Goal: Task Accomplishment & Management: Complete application form

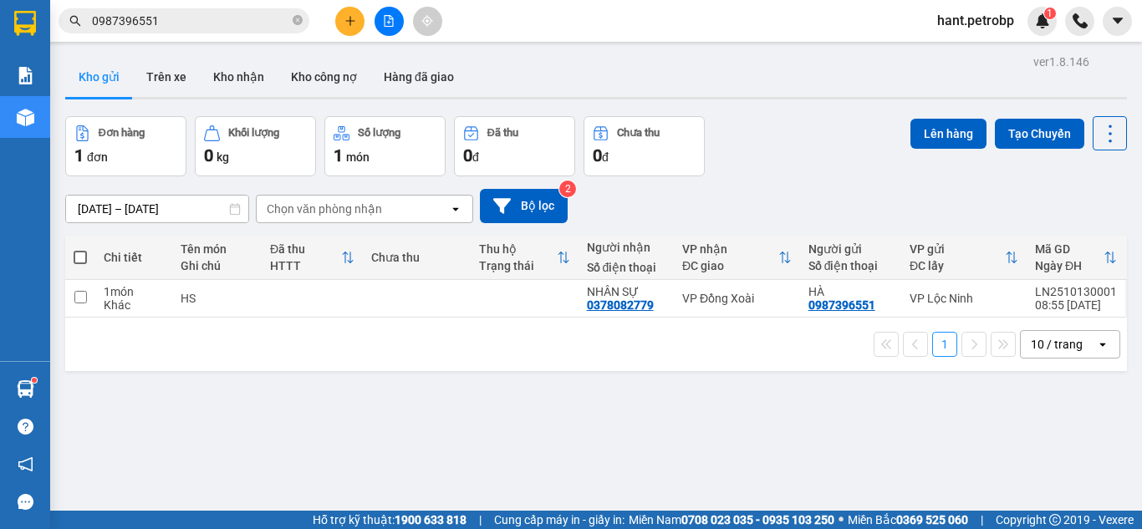
click at [342, 19] on button at bounding box center [349, 21] width 29 height 29
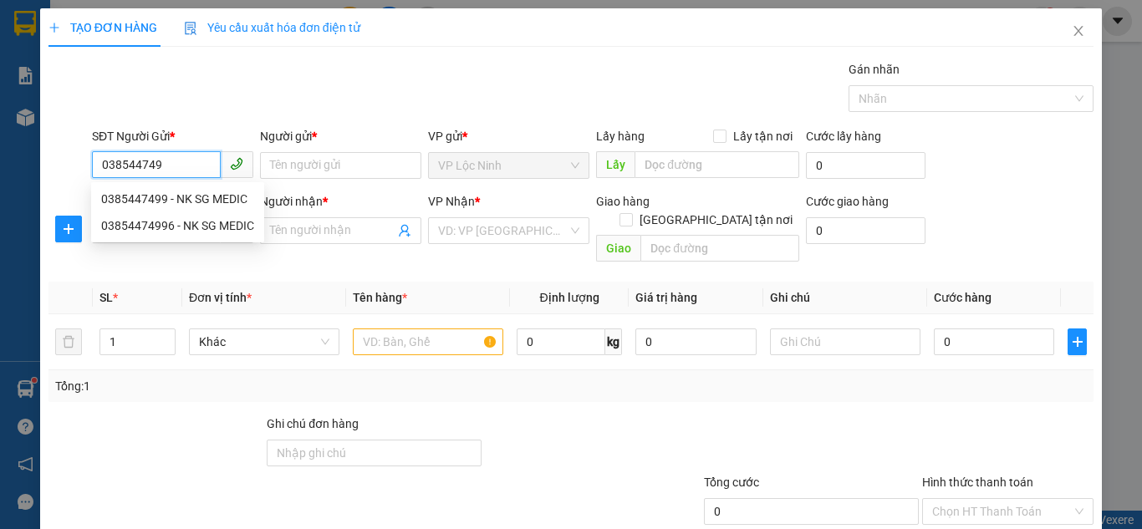
type input "0385447499"
click at [123, 186] on div "0385447499 - NK SG MEDIC" at bounding box center [177, 199] width 173 height 27
type input "NK SG MEDIC"
type input "0979202074"
type input "LAB BẢO VIỆT -HIỀN"
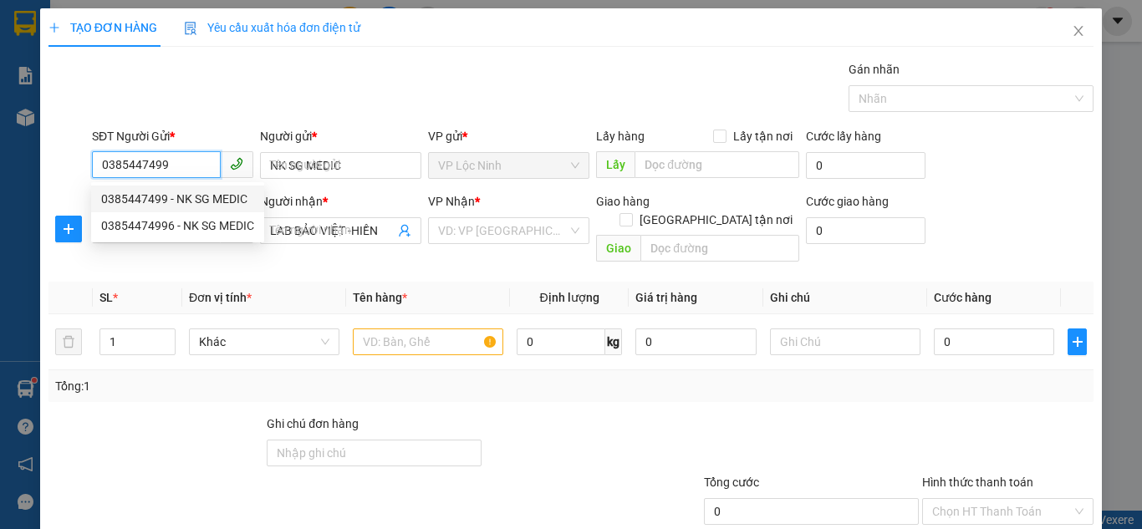
type input "30.000"
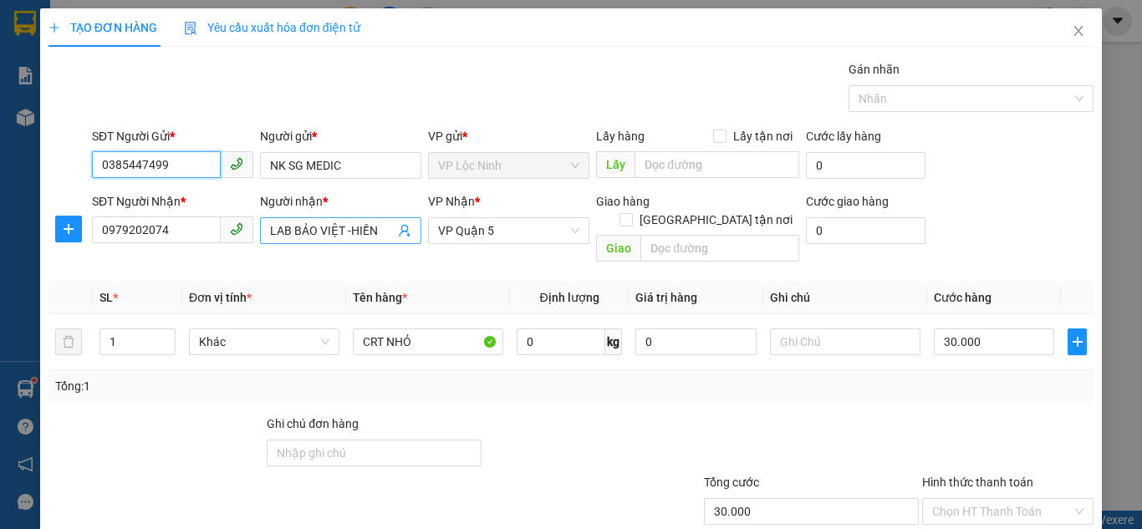
type input "0385447499"
drag, startPoint x: 268, startPoint y: 234, endPoint x: 437, endPoint y: 243, distance: 169.1
click at [437, 243] on div "SĐT Người Nhận * 0979202074 Người nhận * LAB BẢO VIỆT -HIỀN VP Nhận * VP Quận 5…" at bounding box center [593, 230] width 1008 height 77
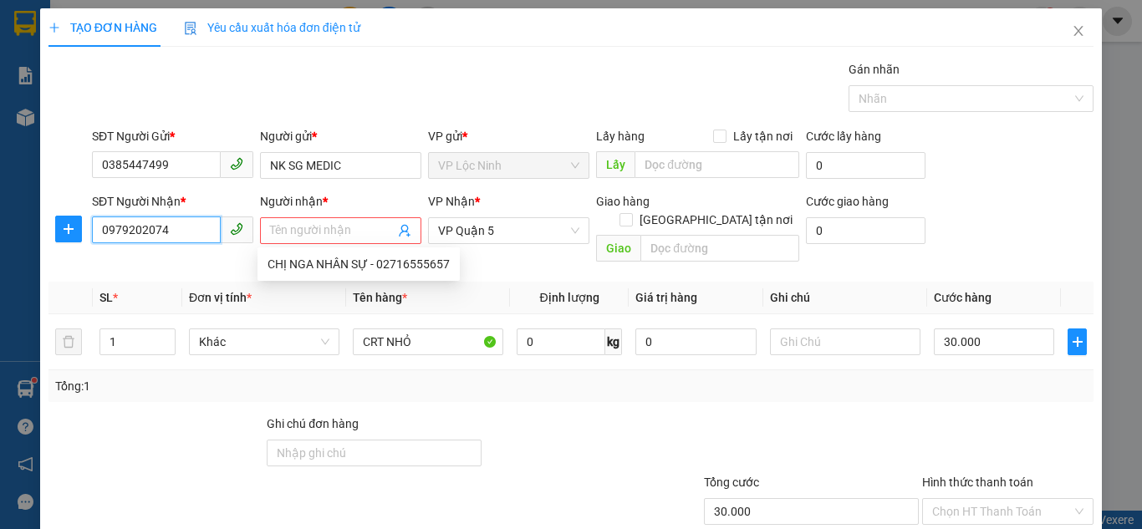
drag, startPoint x: 178, startPoint y: 233, endPoint x: 92, endPoint y: 238, distance: 86.3
click at [92, 238] on input "0979202074" at bounding box center [156, 230] width 129 height 27
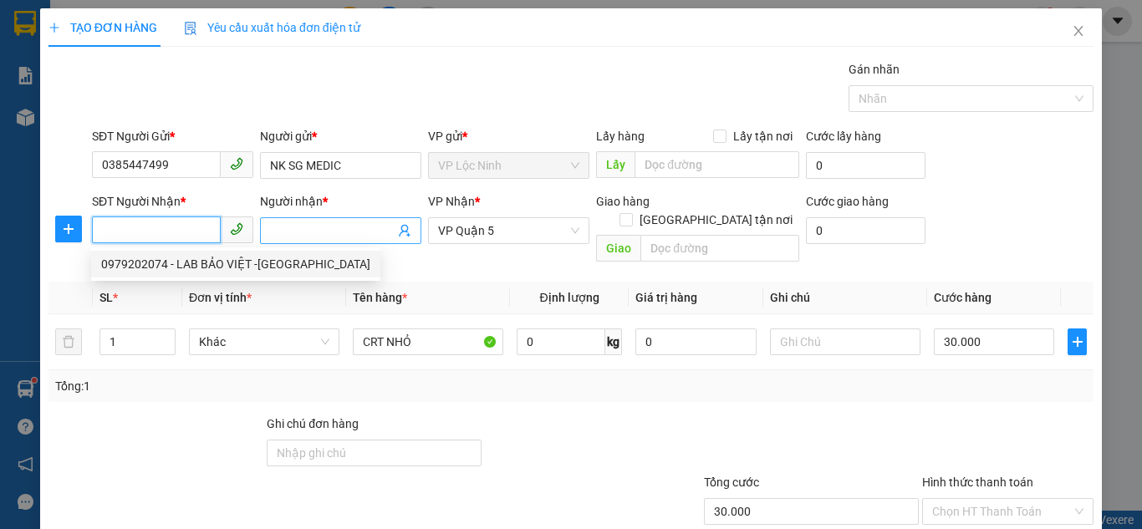
drag, startPoint x: 522, startPoint y: 221, endPoint x: 372, endPoint y: 231, distance: 150.0
click at [392, 231] on div "SĐT Người Nhận * VD: 0377654321 Người nhận * Tên người nhận Tên không hợp lệ VP…" at bounding box center [593, 230] width 1008 height 77
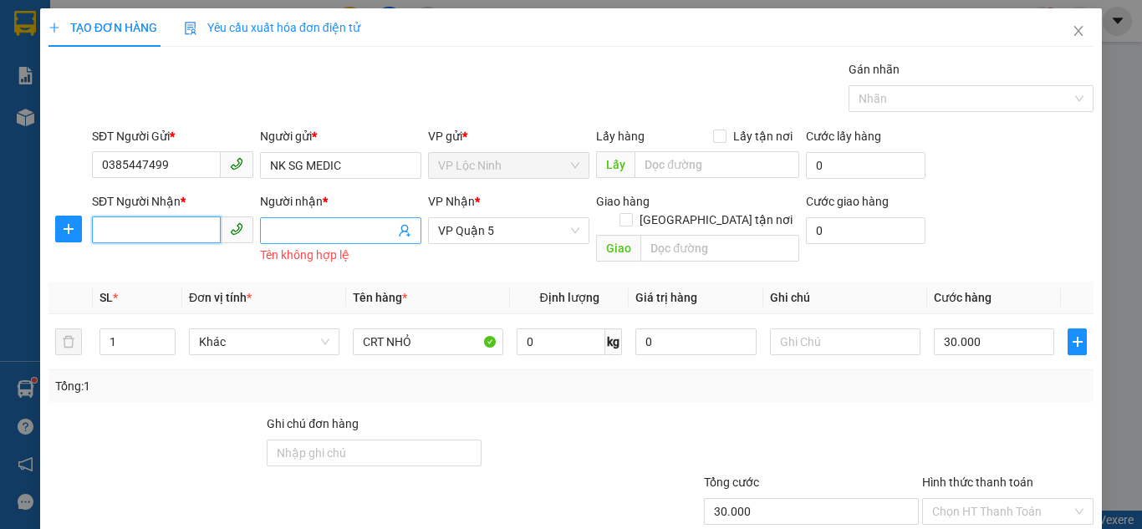
drag, startPoint x: 502, startPoint y: 228, endPoint x: 367, endPoint y: 227, distance: 134.6
click at [367, 227] on div "SĐT Người Nhận * VD: 0377654321 Người nhận * Tên người nhận Tên không hợp lệ VP…" at bounding box center [593, 230] width 1008 height 77
click at [479, 232] on span "VP Quận 5" at bounding box center [508, 230] width 141 height 25
click at [181, 227] on input "SĐT Người Nhận *" at bounding box center [156, 230] width 129 height 27
type input "0906438368"
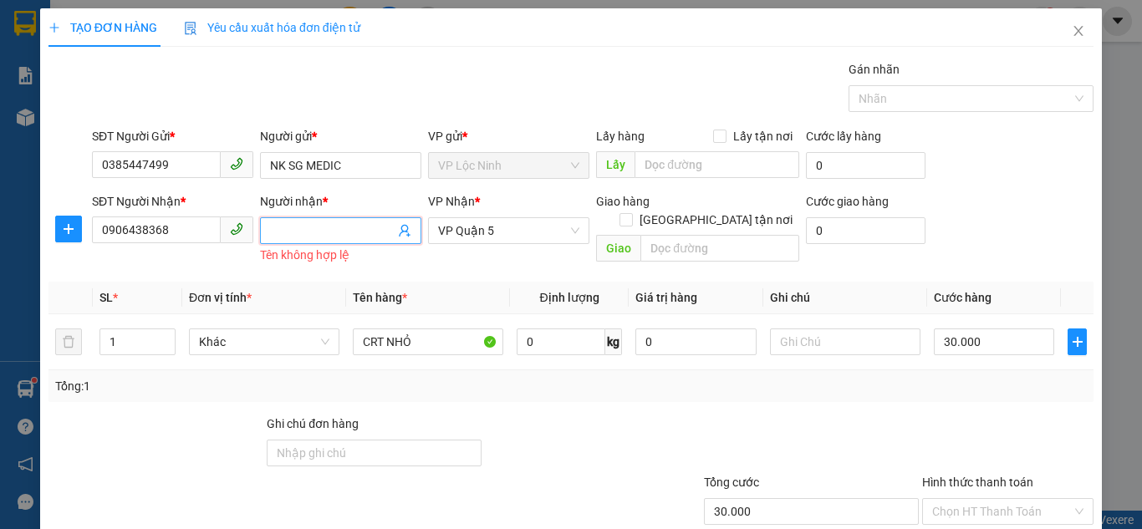
click at [312, 229] on input "Người nhận *" at bounding box center [332, 231] width 125 height 18
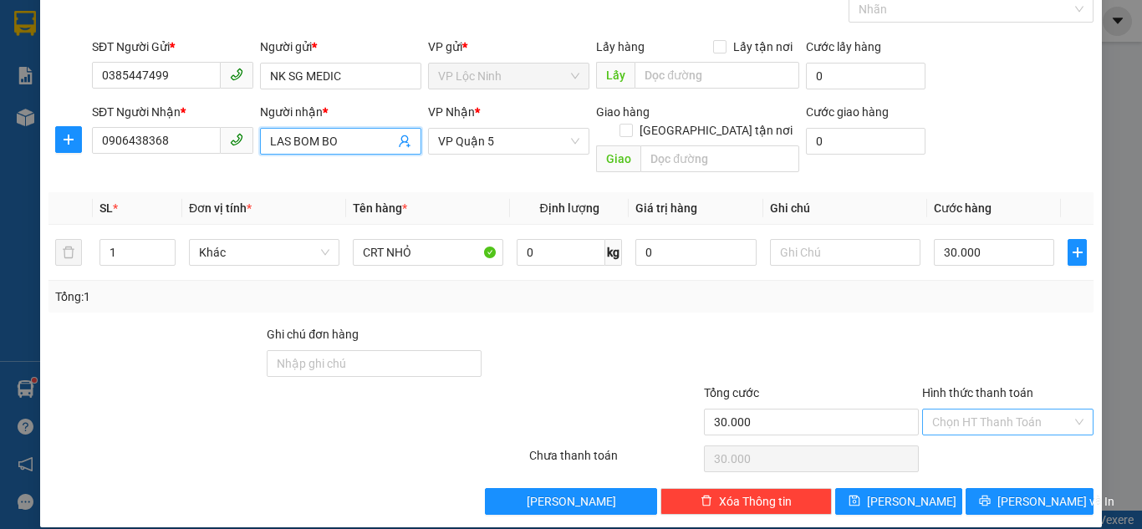
type input "LAS BOM BO"
click at [993, 410] on input "Hình thức thanh toán" at bounding box center [1002, 422] width 140 height 25
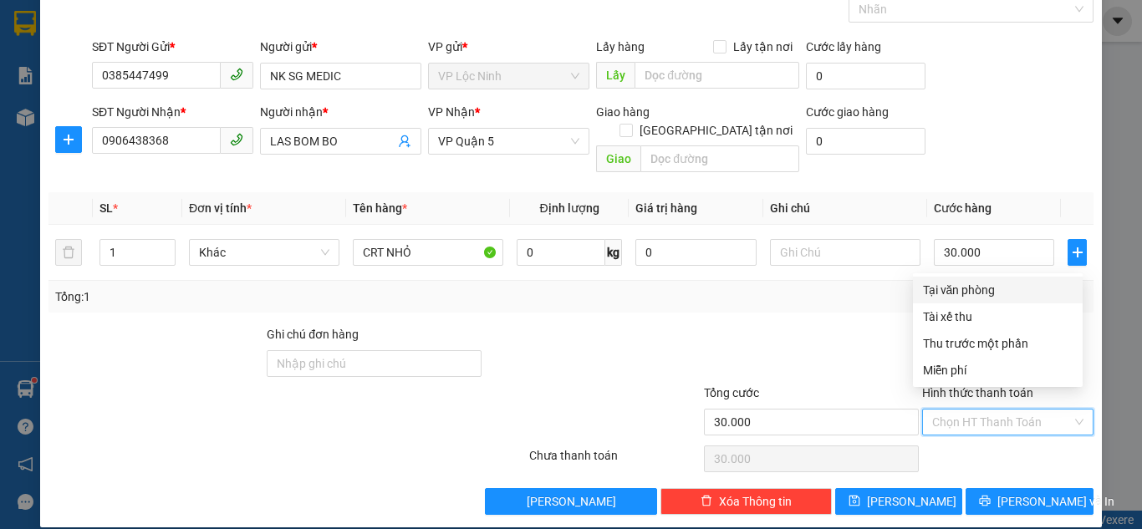
click at [954, 288] on div "Tại văn phòng" at bounding box center [998, 290] width 150 height 18
type input "0"
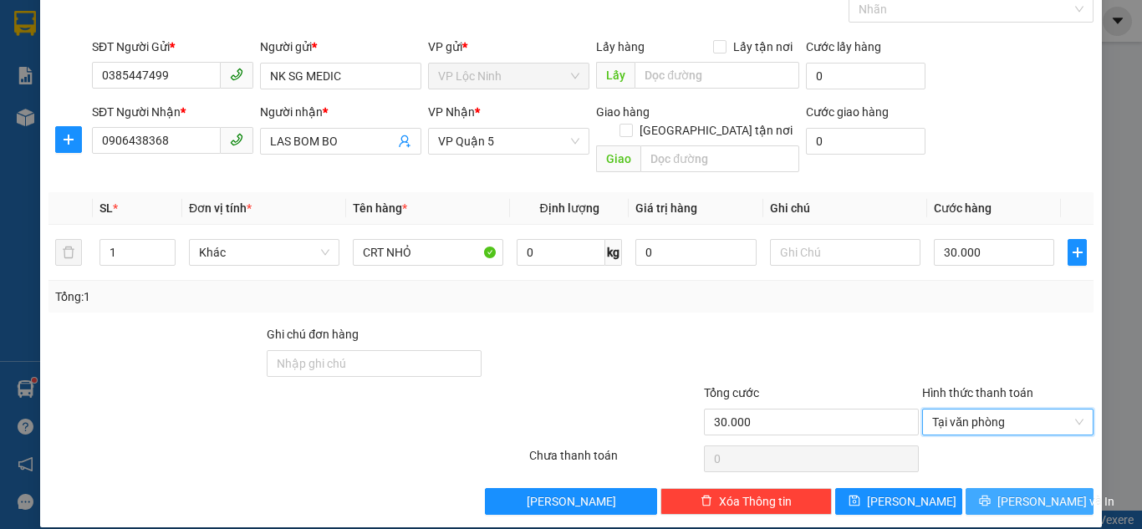
click at [1006, 496] on button "[PERSON_NAME] và In" at bounding box center [1030, 501] width 128 height 27
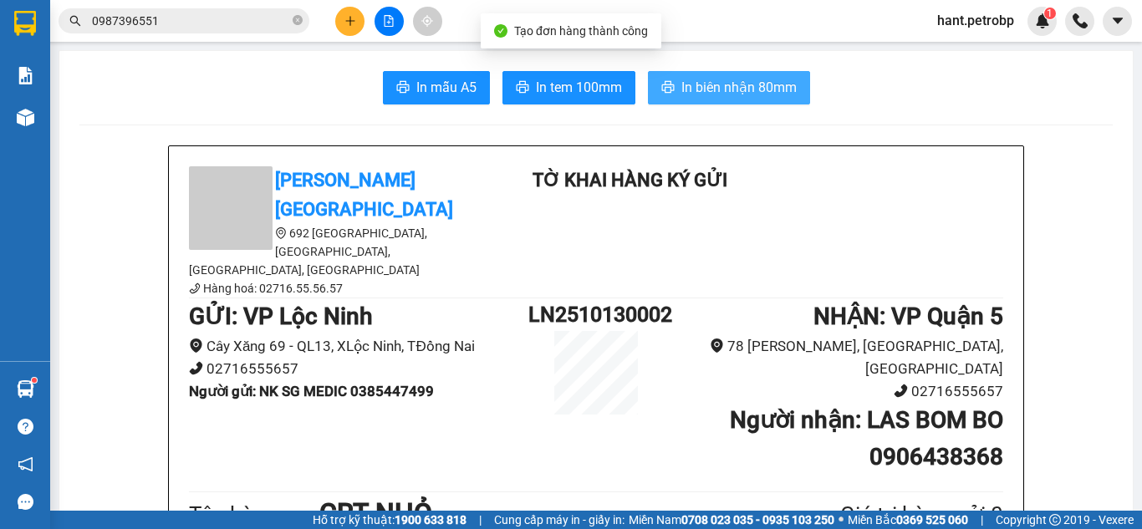
click at [681, 90] on span "In biên nhận 80mm" at bounding box center [738, 87] width 115 height 21
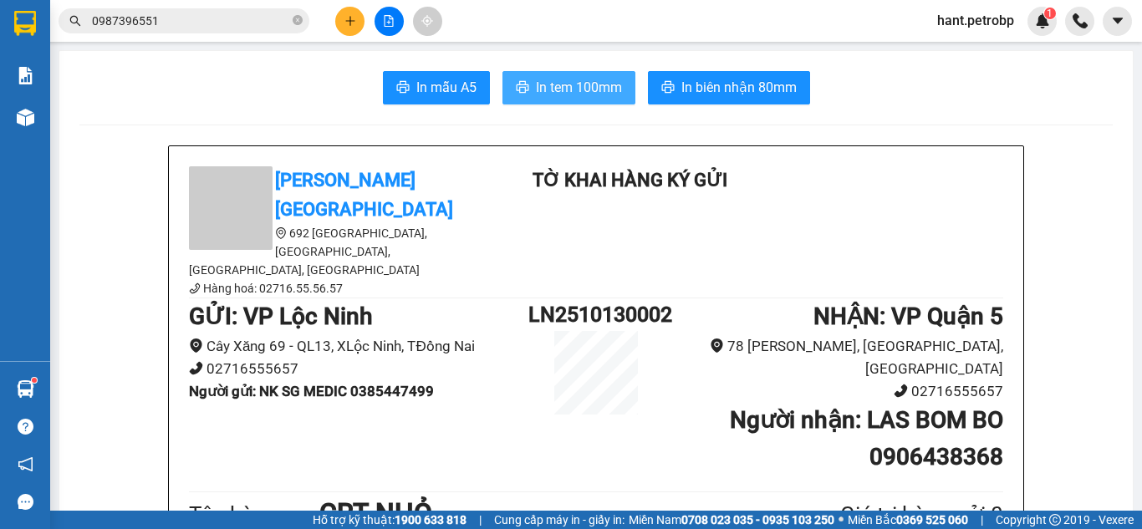
click at [563, 93] on span "In tem 100mm" at bounding box center [579, 87] width 86 height 21
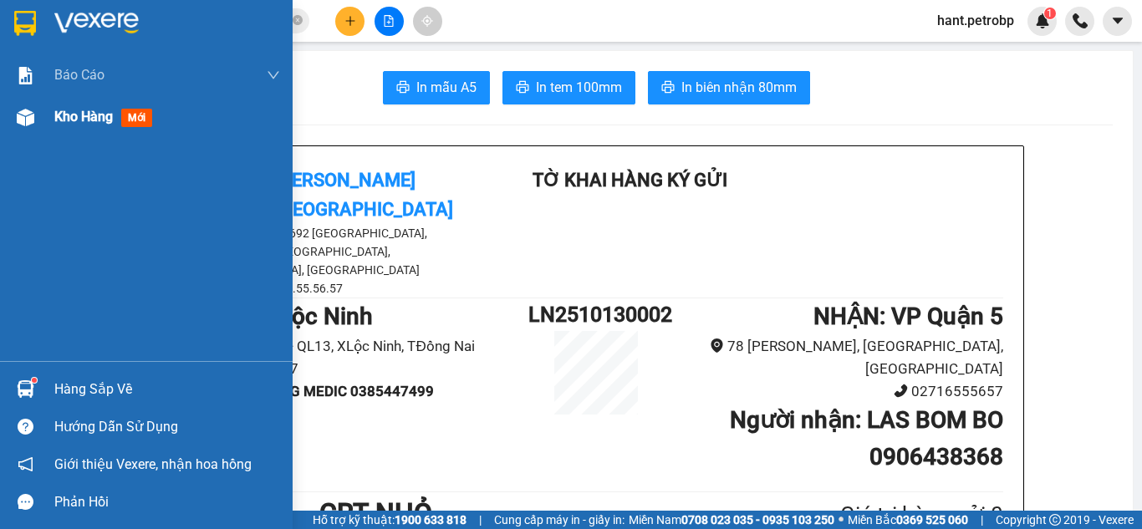
click at [41, 119] on div "Kho hàng mới" at bounding box center [146, 117] width 293 height 42
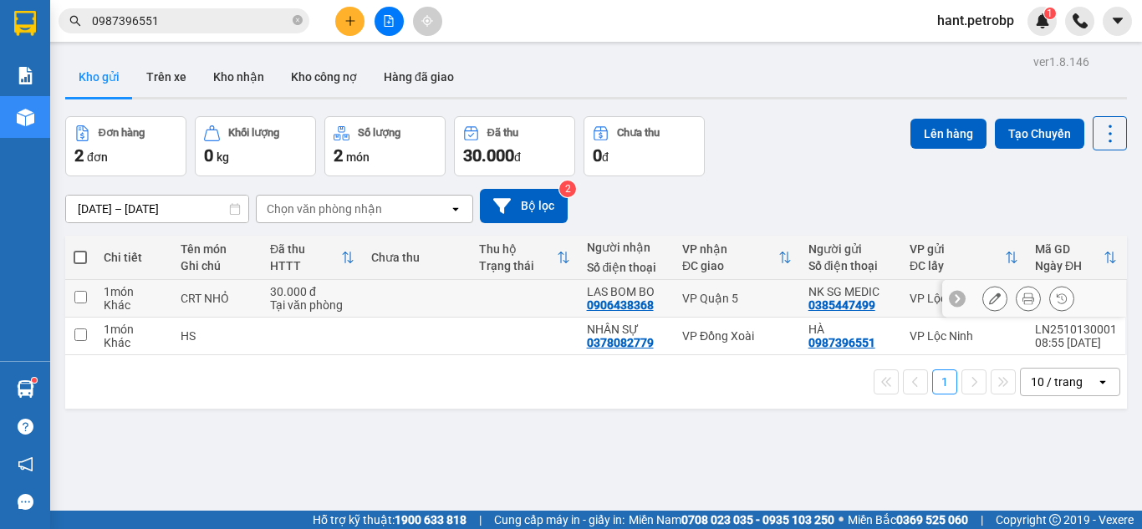
click at [86, 300] on input "checkbox" at bounding box center [80, 297] width 13 height 13
checkbox input "true"
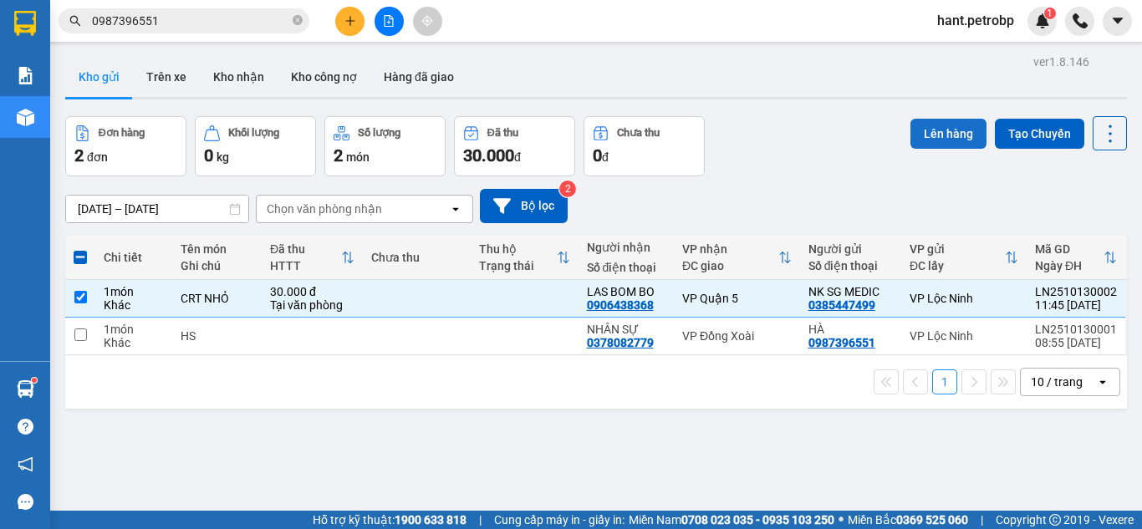
click at [947, 132] on button "Lên hàng" at bounding box center [948, 134] width 76 height 30
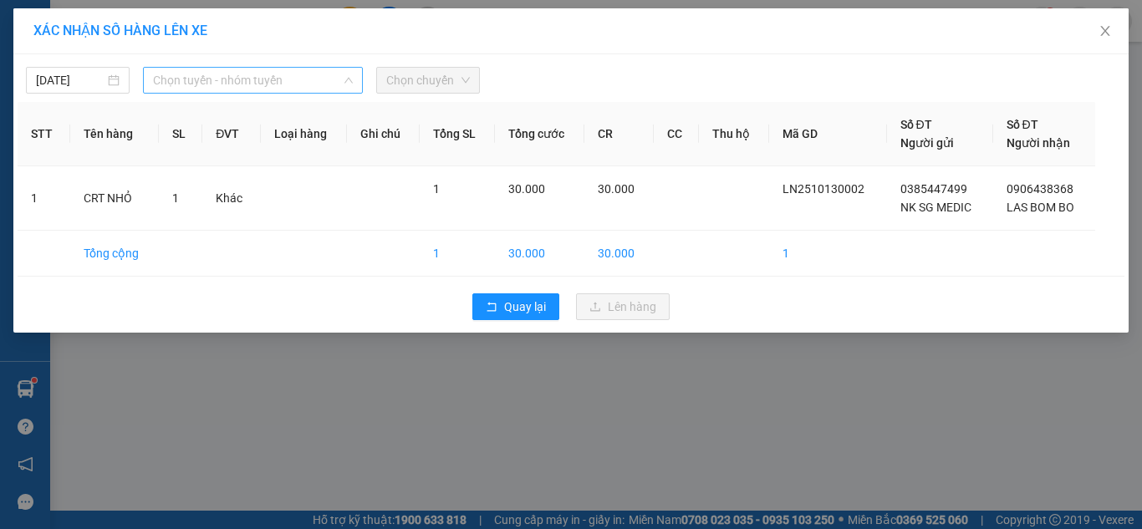
click at [226, 79] on span "Chọn tuyến - nhóm tuyến" at bounding box center [253, 80] width 200 height 25
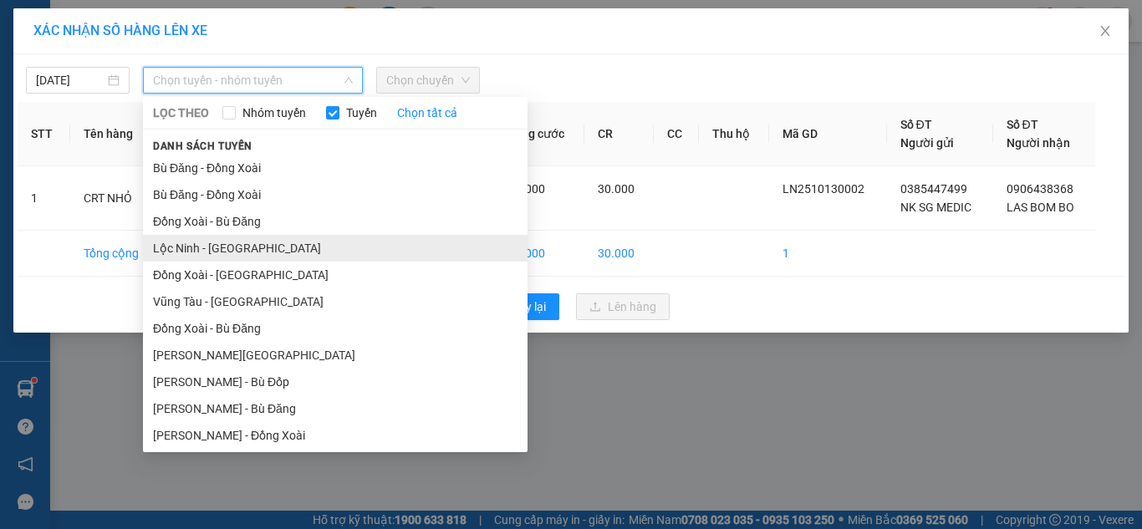
scroll to position [244, 0]
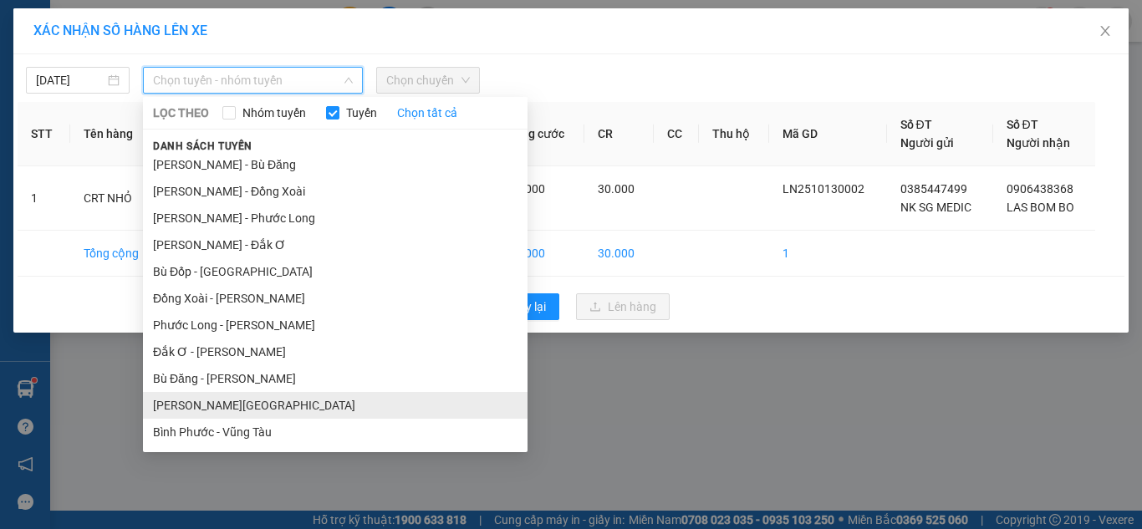
click at [255, 404] on li "[PERSON_NAME][GEOGRAPHIC_DATA]" at bounding box center [335, 405] width 385 height 27
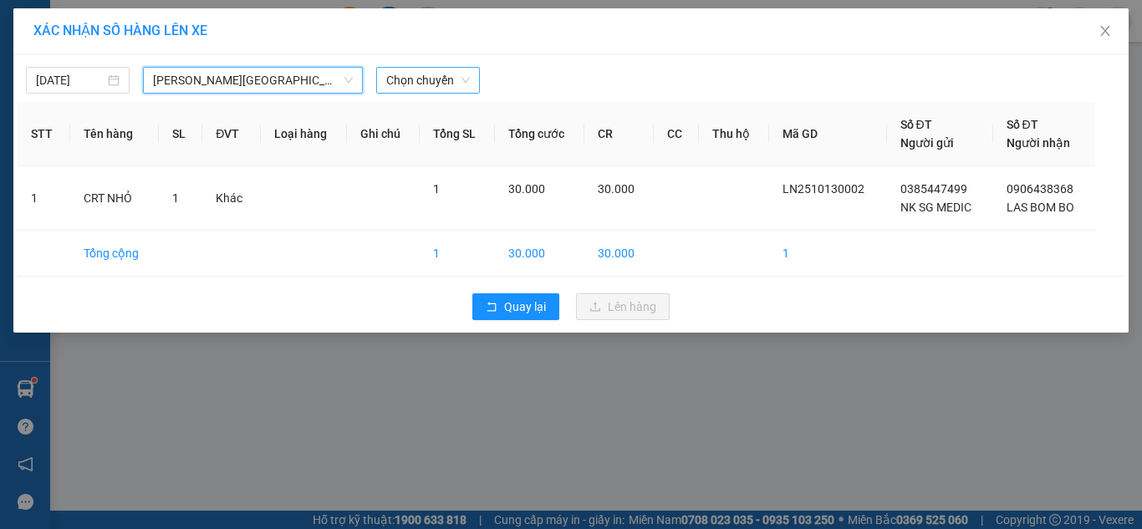
click at [401, 85] on span "Chọn chuyến" at bounding box center [428, 80] width 84 height 25
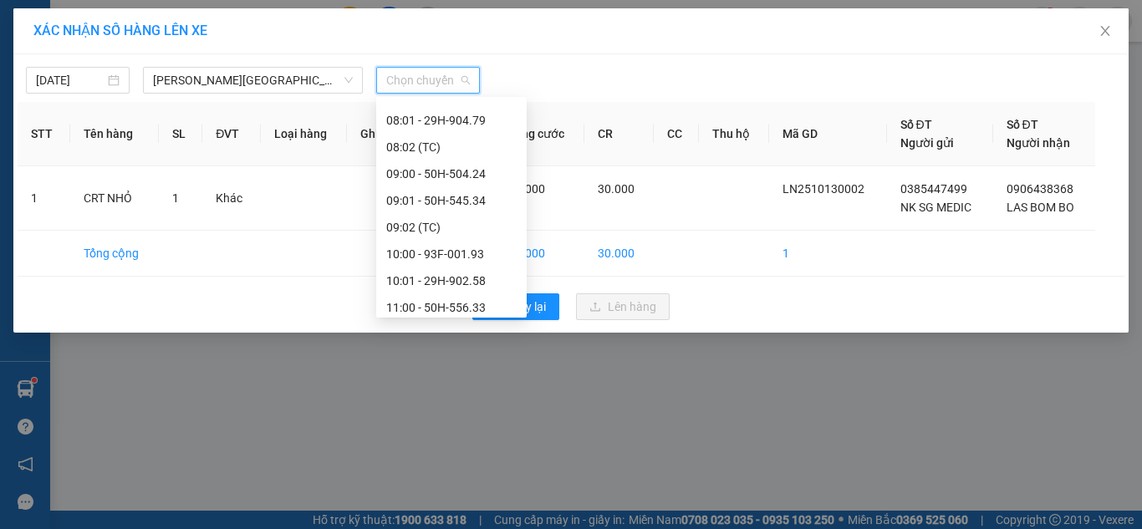
scroll to position [585, 0]
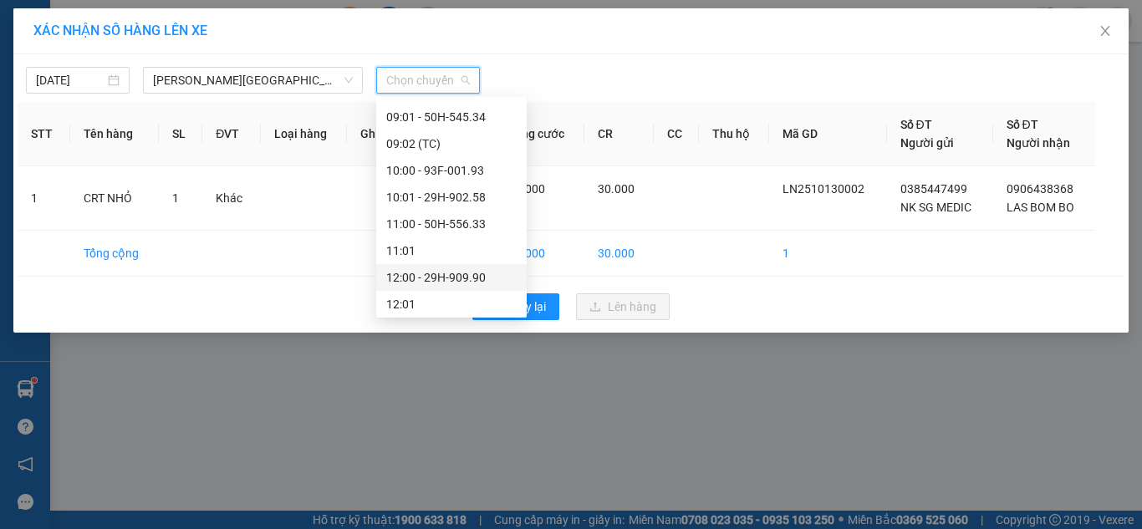
click at [443, 276] on div "12:00 - 29H-909.90" at bounding box center [451, 277] width 130 height 18
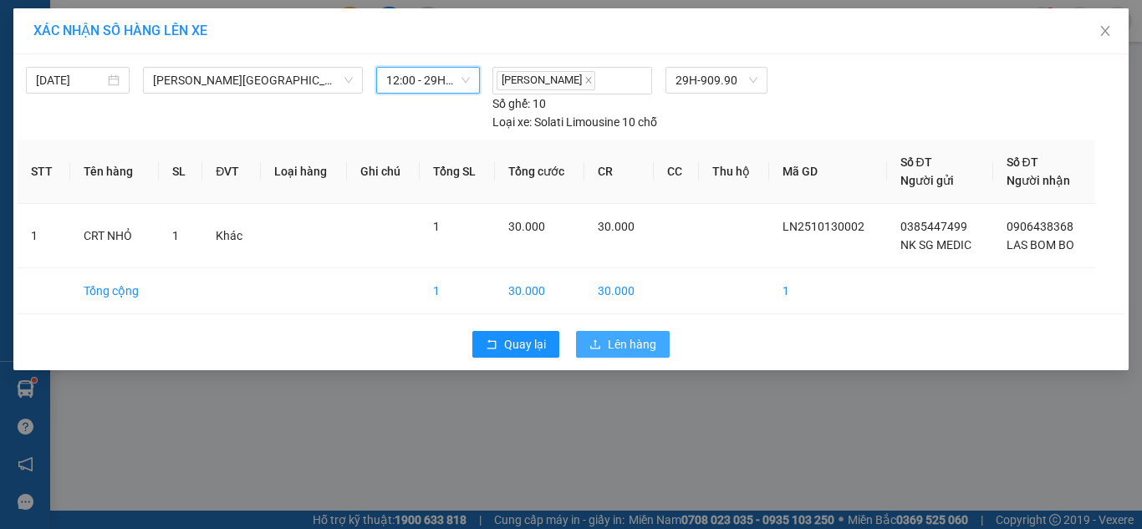
click at [647, 344] on span "Lên hàng" at bounding box center [632, 344] width 48 height 18
